Goal: Task Accomplishment & Management: Manage account settings

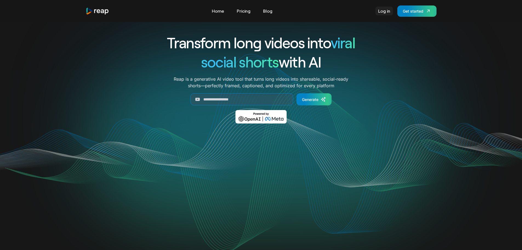
click at [385, 12] on link "Log in" at bounding box center [385, 11] width 18 height 9
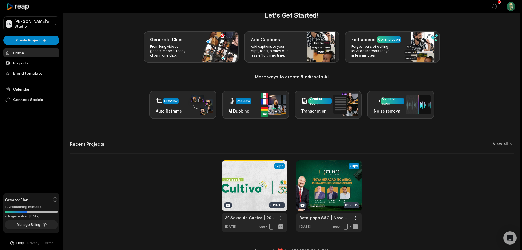
scroll to position [24, 0]
